Goal: Entertainment & Leisure: Consume media (video, audio)

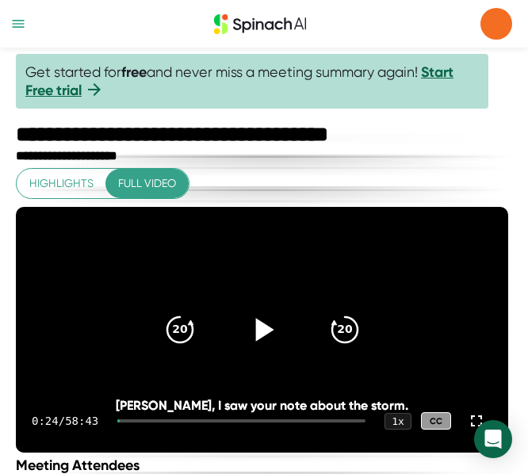
click at [252, 344] on icon at bounding box center [262, 330] width 40 height 40
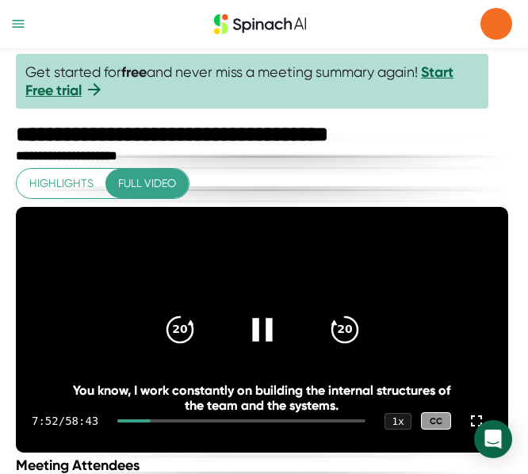
click at [266, 350] on icon at bounding box center [262, 330] width 40 height 40
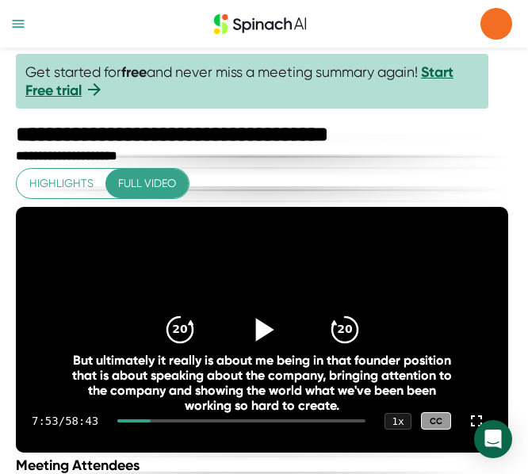
click at [254, 348] on icon at bounding box center [262, 330] width 40 height 40
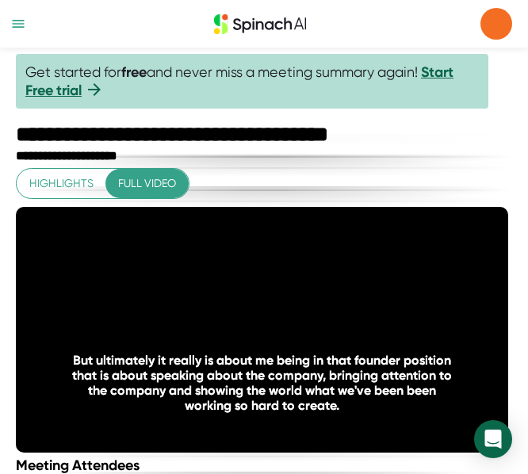
click at [271, 178] on div "Highlights Full video 20 20 7:55 / 58:43 1 x CC But ultimately it really is abo…" at bounding box center [262, 310] width 492 height 285
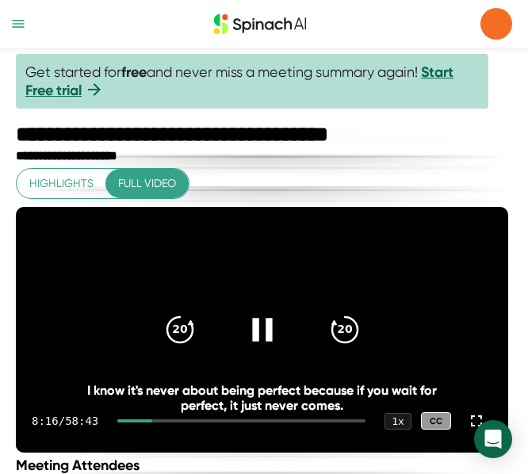
click at [257, 341] on icon at bounding box center [262, 329] width 20 height 23
click at [257, 347] on icon at bounding box center [262, 330] width 40 height 40
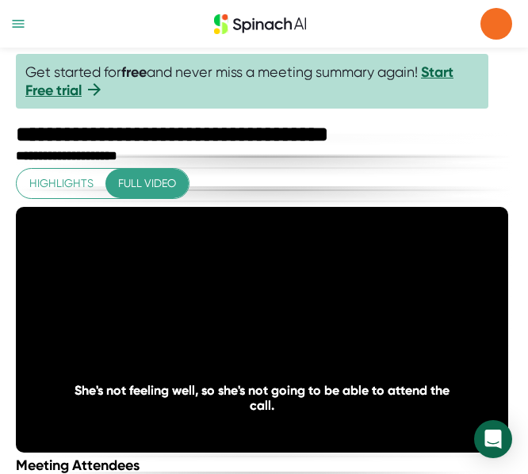
click at [277, 186] on div "Highlights Full video 20 20 14:50 / 58:43 1 x CC She's not feeling well, so she…" at bounding box center [262, 310] width 492 height 285
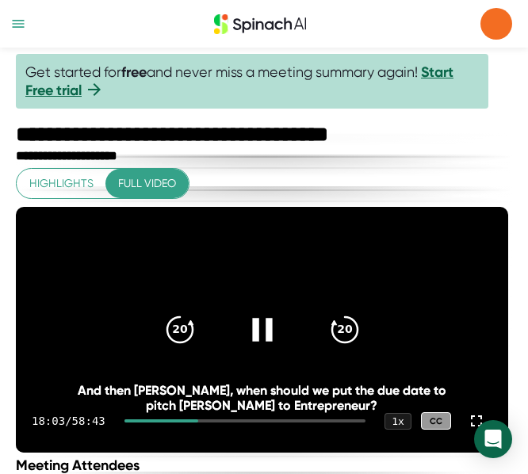
click at [244, 341] on div at bounding box center [262, 329] width 67 height 67
click at [258, 338] on icon at bounding box center [264, 329] width 18 height 23
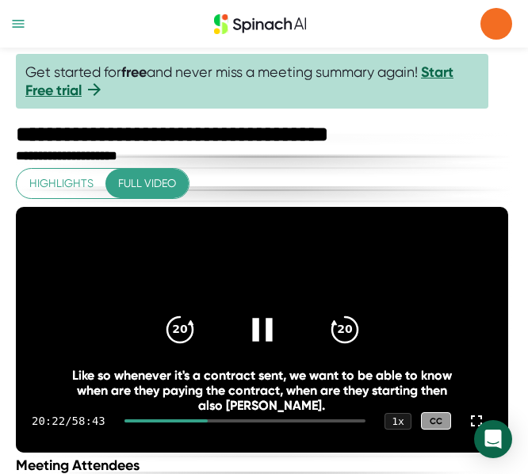
click at [268, 341] on icon at bounding box center [262, 329] width 20 height 23
click at [268, 350] on icon at bounding box center [262, 330] width 40 height 40
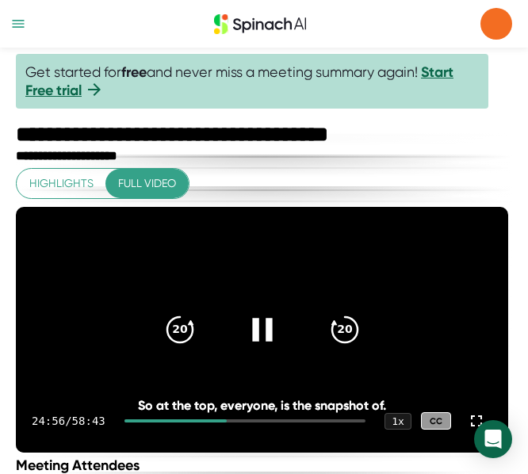
click at [253, 334] on icon at bounding box center [262, 330] width 40 height 40
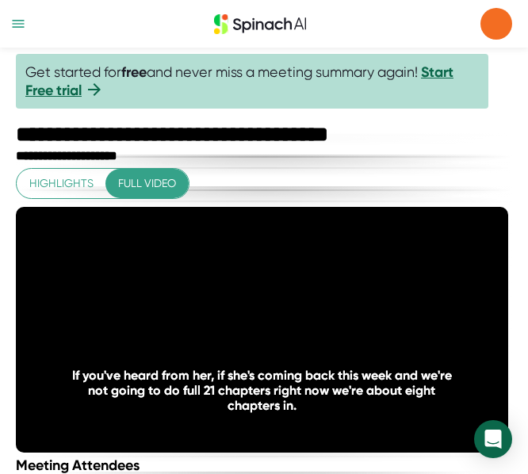
click at [253, 334] on icon at bounding box center [262, 330] width 40 height 40
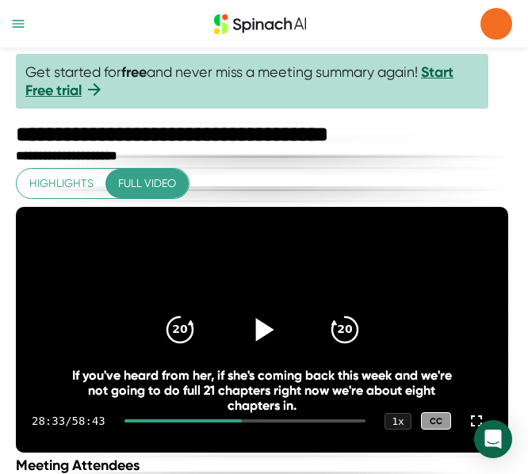
click at [253, 334] on icon at bounding box center [262, 330] width 40 height 40
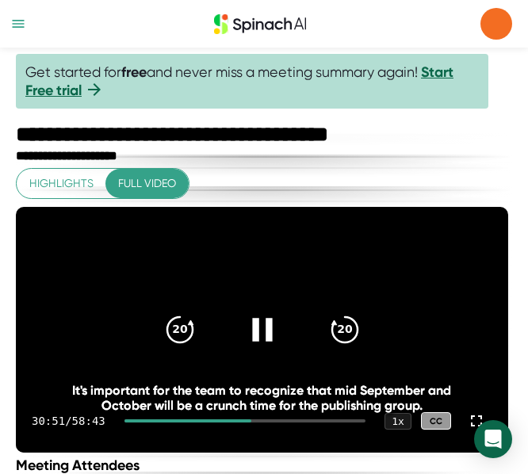
click at [262, 347] on icon at bounding box center [262, 330] width 40 height 40
click at [254, 338] on icon at bounding box center [262, 330] width 40 height 40
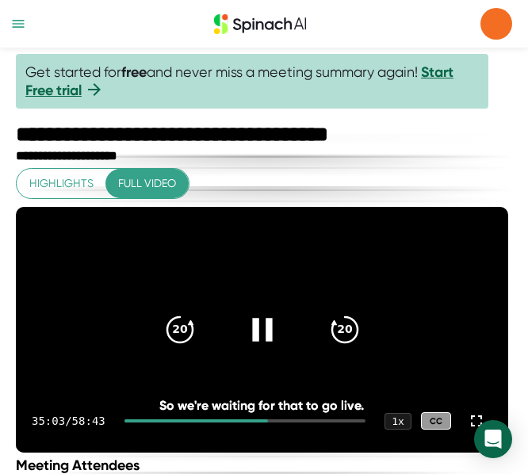
click at [250, 348] on icon at bounding box center [262, 330] width 40 height 40
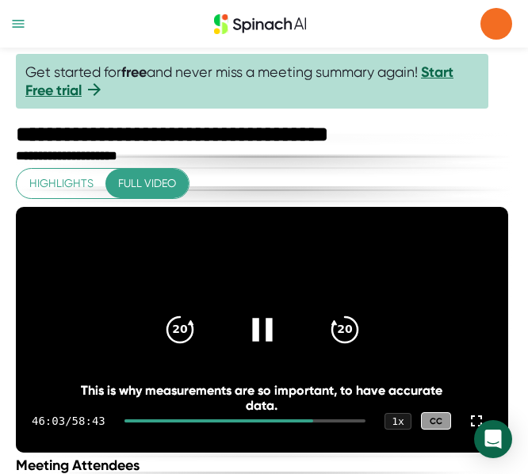
click at [279, 344] on div at bounding box center [262, 329] width 67 height 67
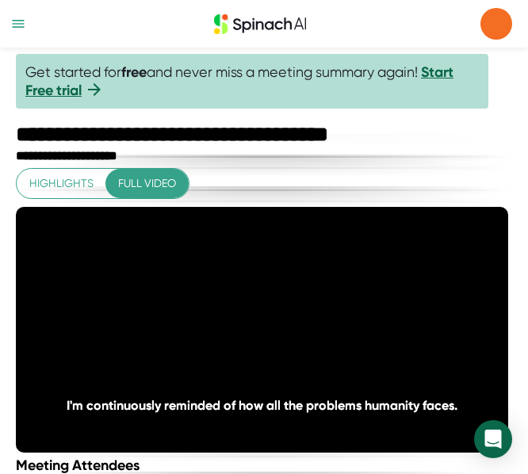
click at [279, 344] on div at bounding box center [262, 329] width 67 height 67
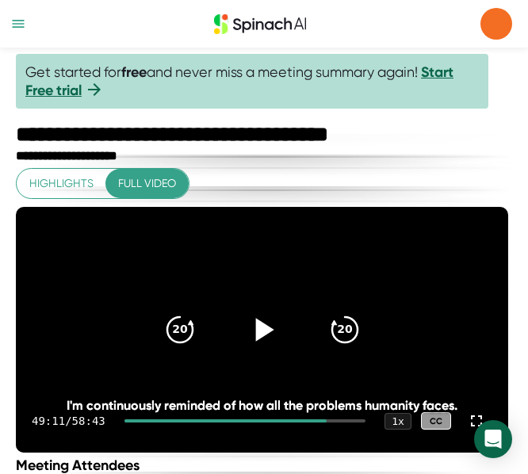
click at [279, 344] on div at bounding box center [262, 329] width 67 height 67
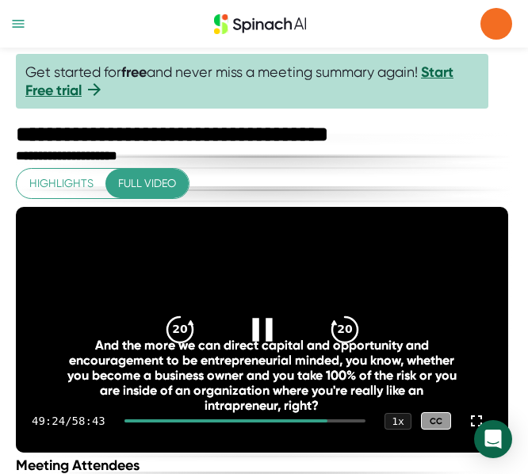
click at [261, 345] on icon at bounding box center [262, 330] width 40 height 40
click at [261, 341] on icon at bounding box center [264, 329] width 18 height 23
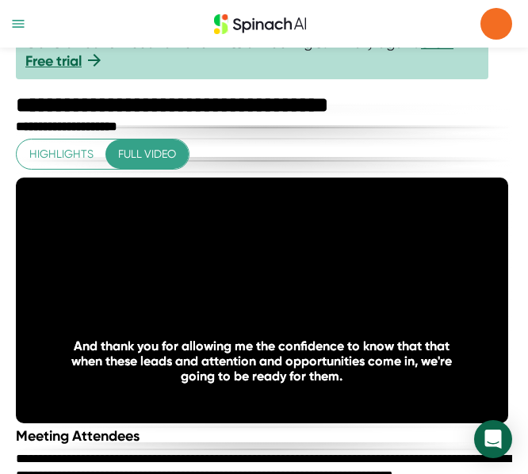
scroll to position [32, 0]
